Goal: Task Accomplishment & Management: Manage account settings

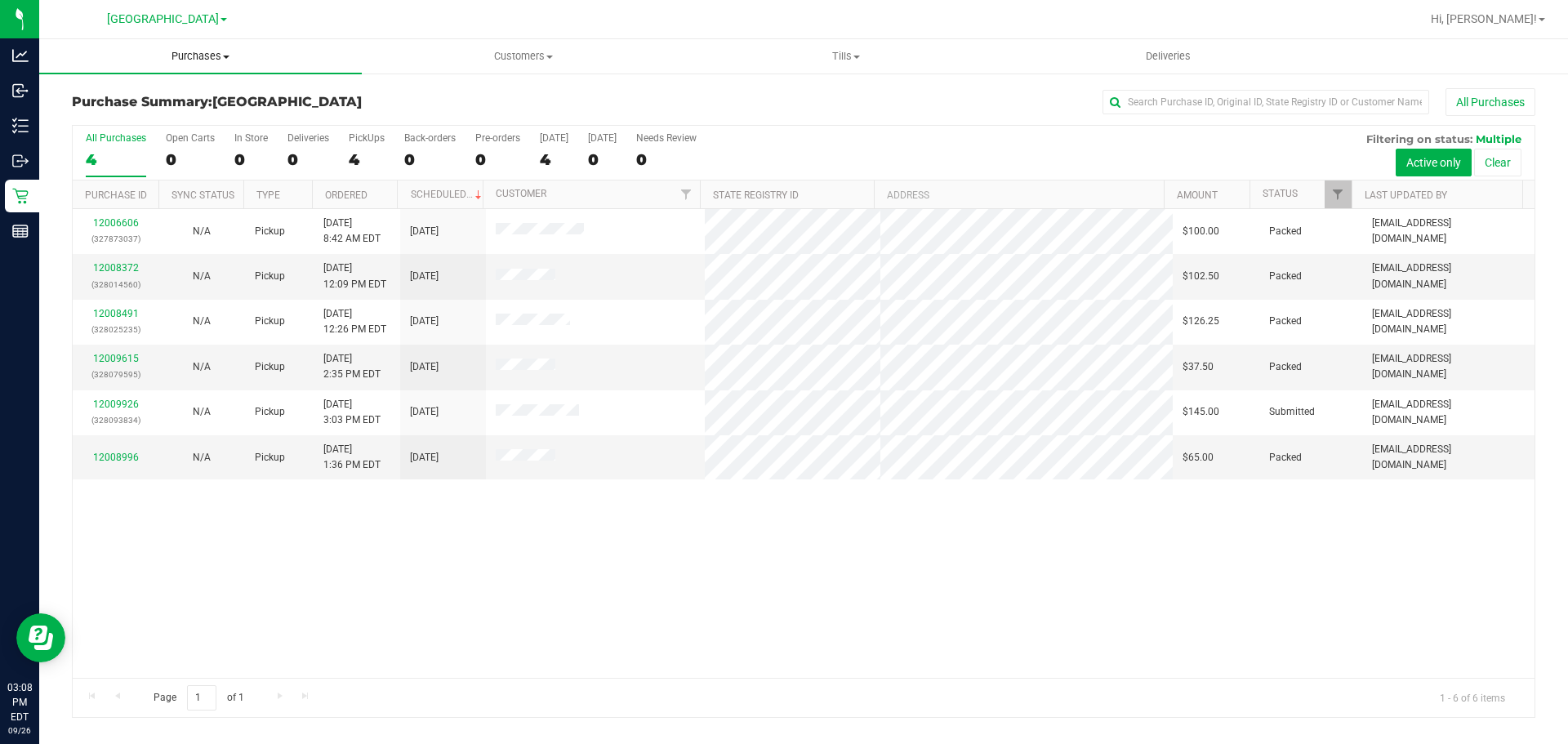
drag, startPoint x: 216, startPoint y: 51, endPoint x: 201, endPoint y: 90, distance: 41.8
click at [216, 51] on span "Purchases" at bounding box center [200, 56] width 323 height 15
click at [167, 124] on li "Fulfillment" at bounding box center [200, 118] width 323 height 20
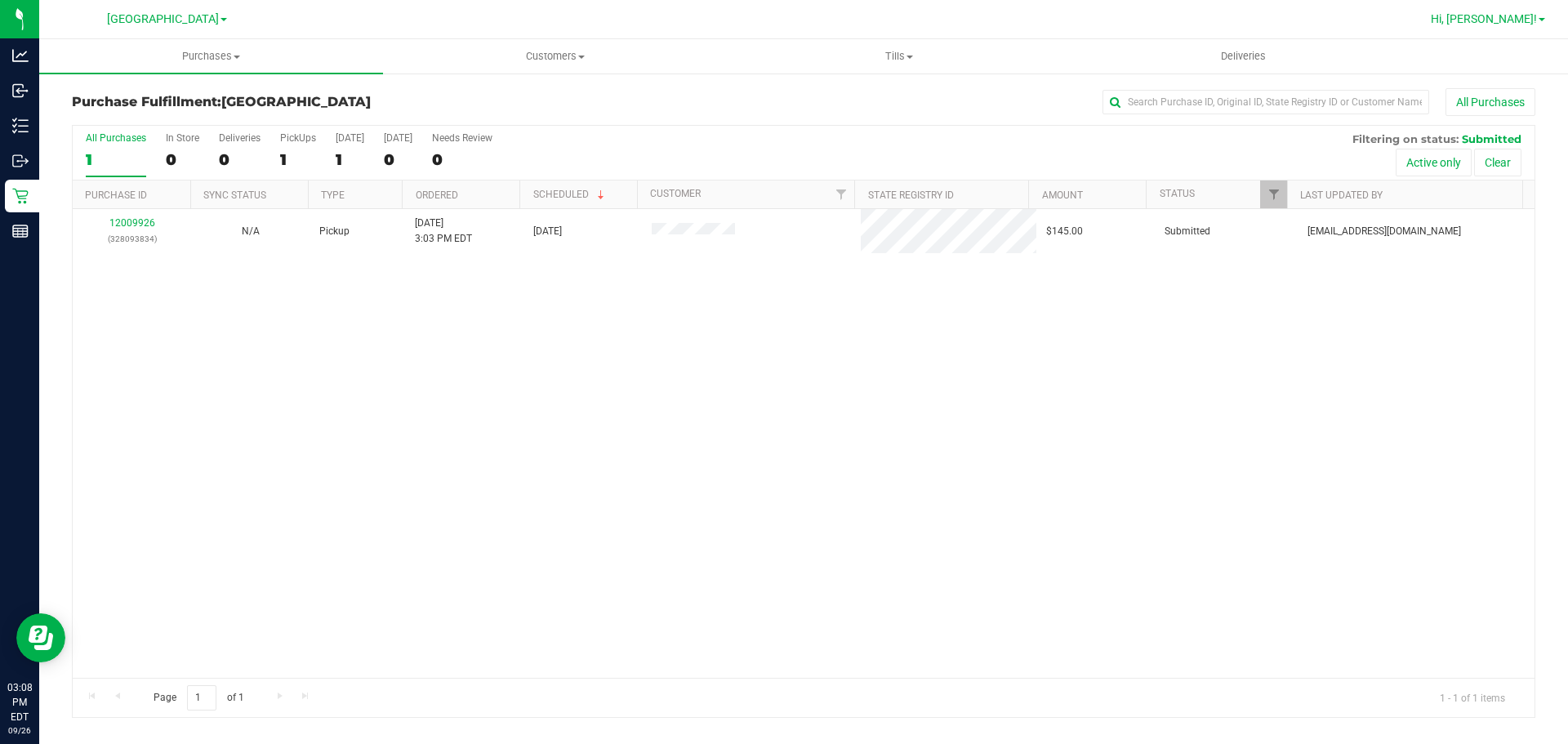
click at [1531, 27] on link "Hi, [PERSON_NAME]!" at bounding box center [1488, 19] width 128 height 17
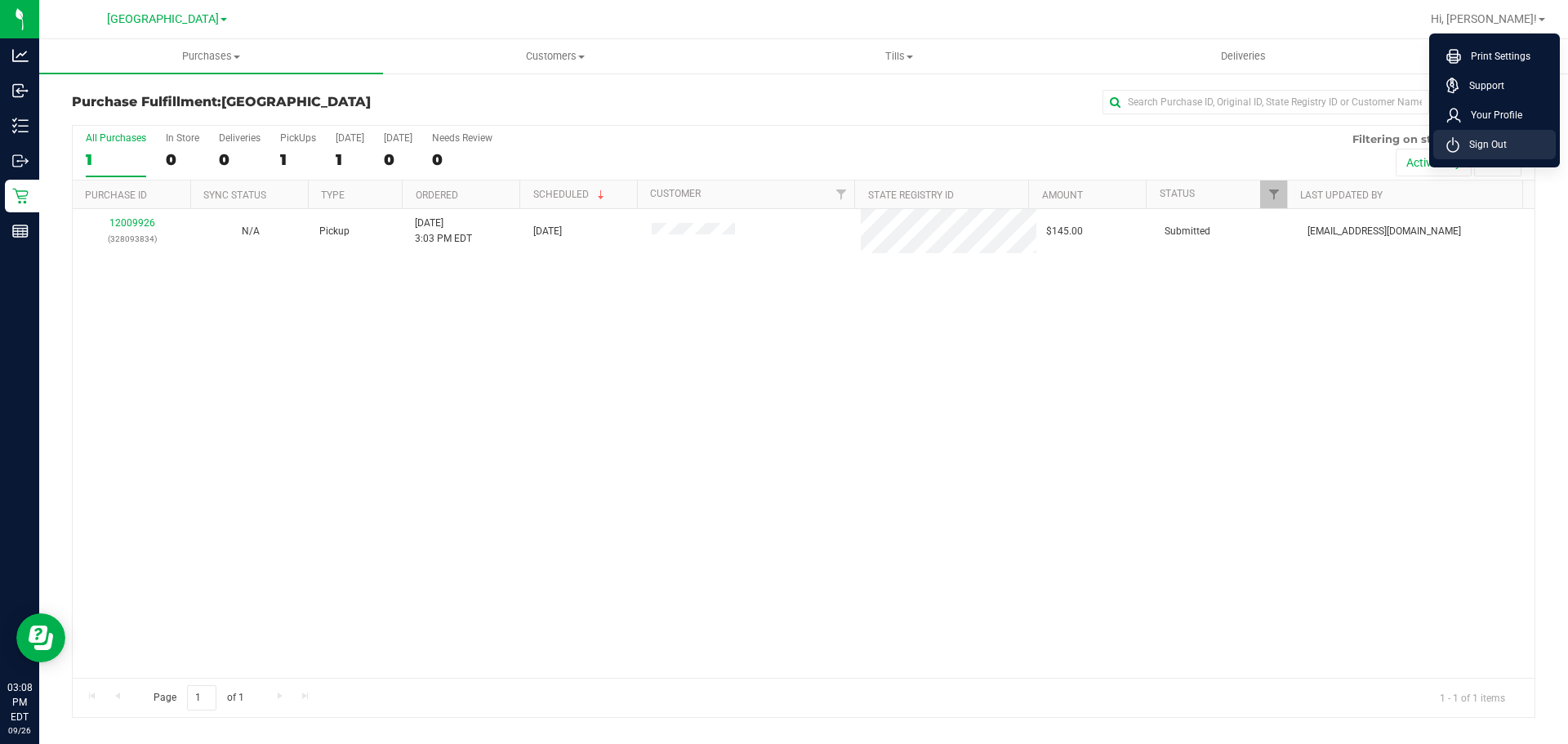
click at [1487, 144] on span "Sign Out" at bounding box center [1483, 145] width 47 height 16
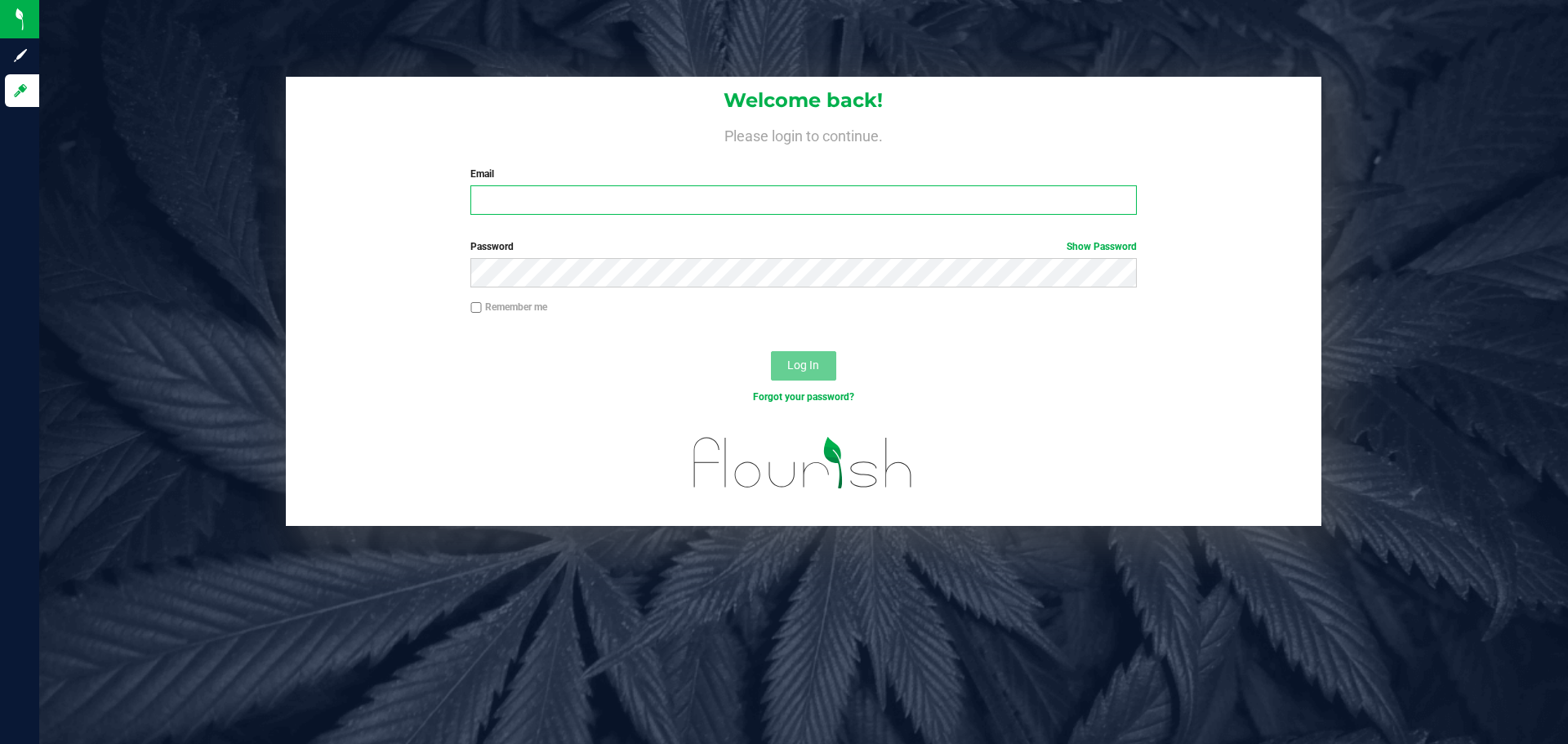
click at [517, 195] on input "Email" at bounding box center [803, 200] width 666 height 29
type input "[EMAIL_ADDRESS][DOMAIN_NAME]"
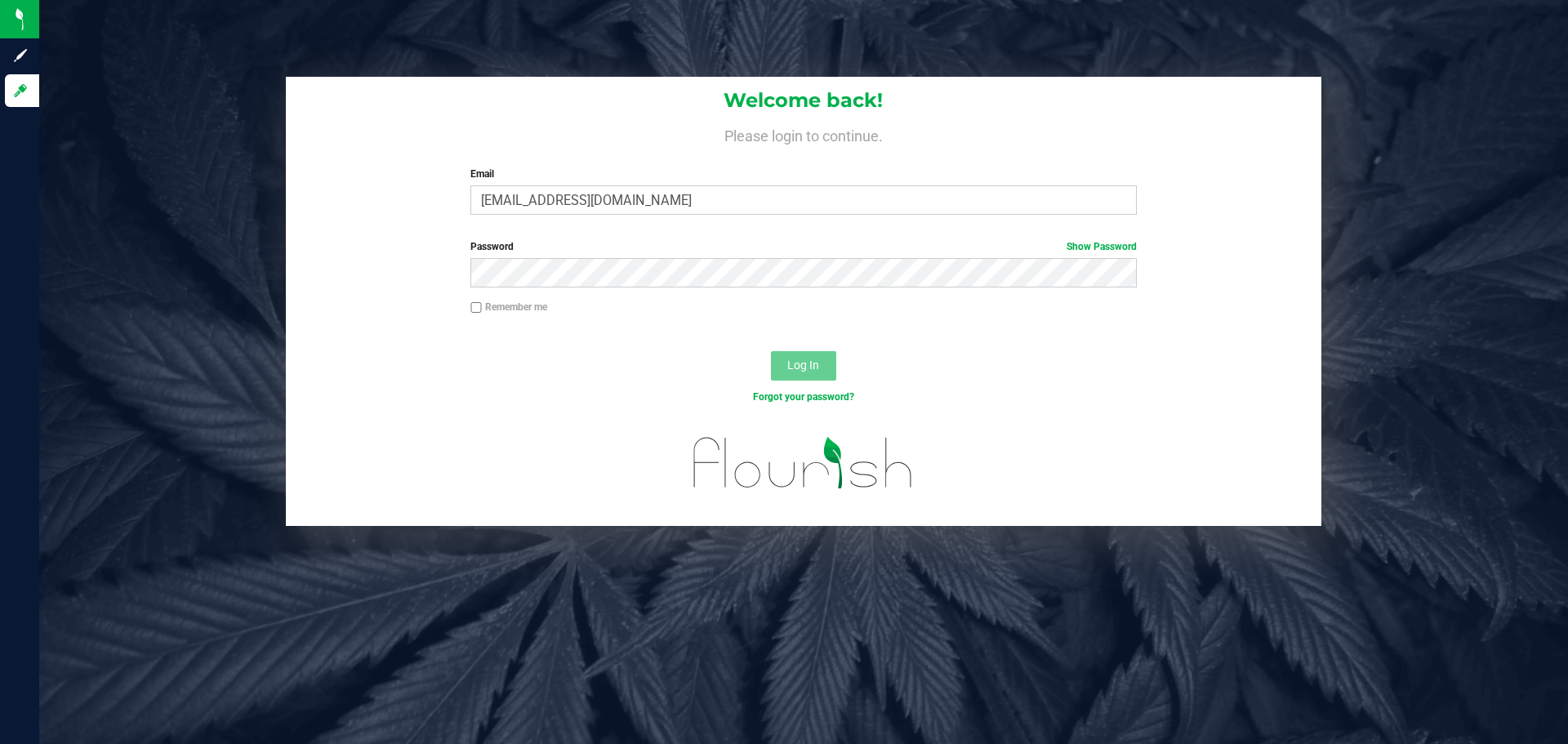
click at [499, 255] on div "Password Show Password" at bounding box center [804, 263] width 690 height 48
click at [771, 351] on button "Log In" at bounding box center [804, 365] width 66 height 29
